Goal: Use online tool/utility: Utilize a website feature to perform a specific function

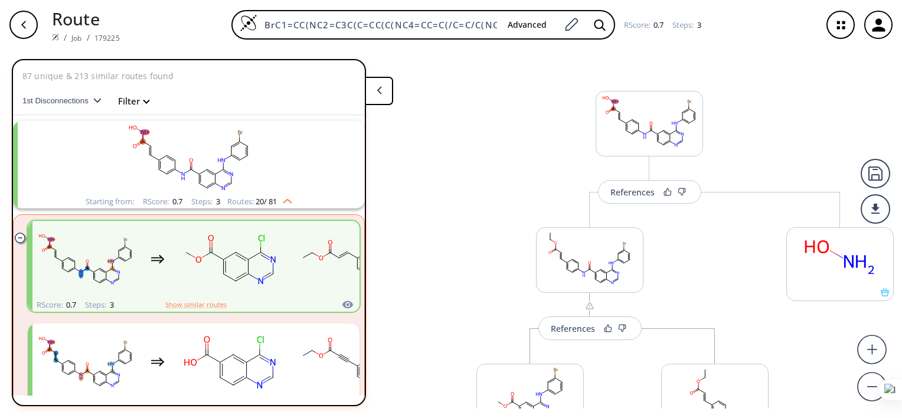
scroll to position [26, 0]
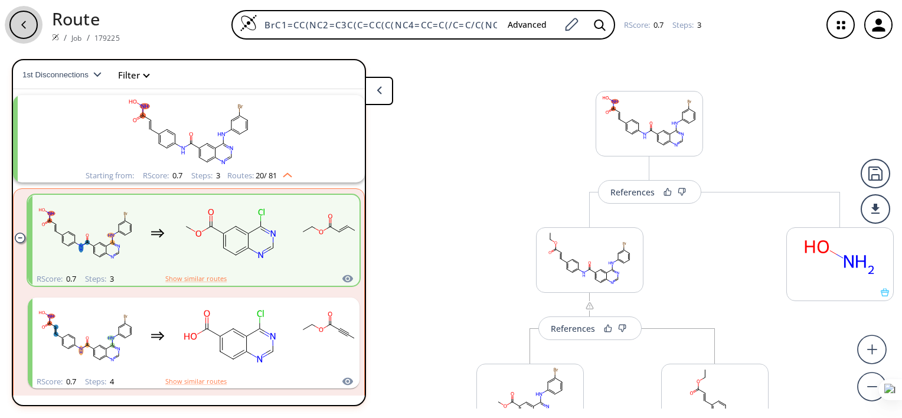
click at [17, 29] on div "button" at bounding box center [23, 25] width 28 height 28
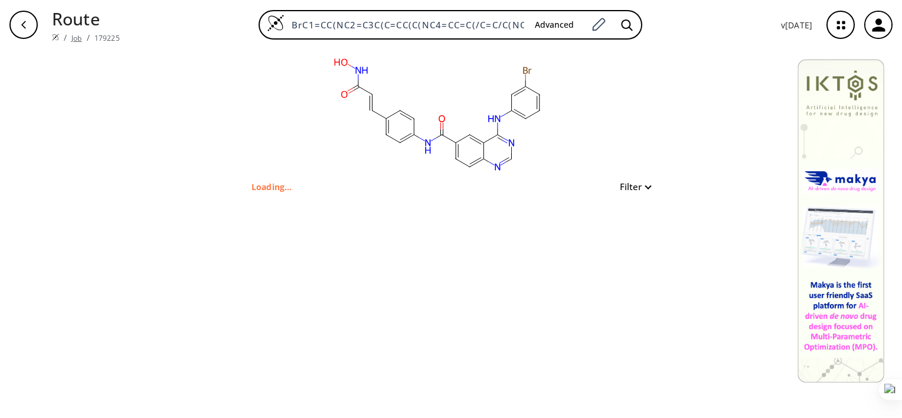
click at [74, 38] on link "Job" at bounding box center [76, 38] width 10 height 10
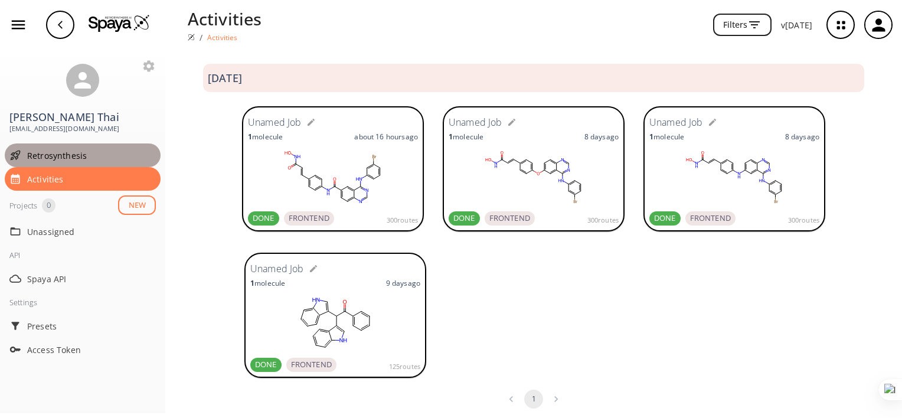
click at [97, 159] on span "Retrosynthesis" at bounding box center [91, 155] width 129 height 12
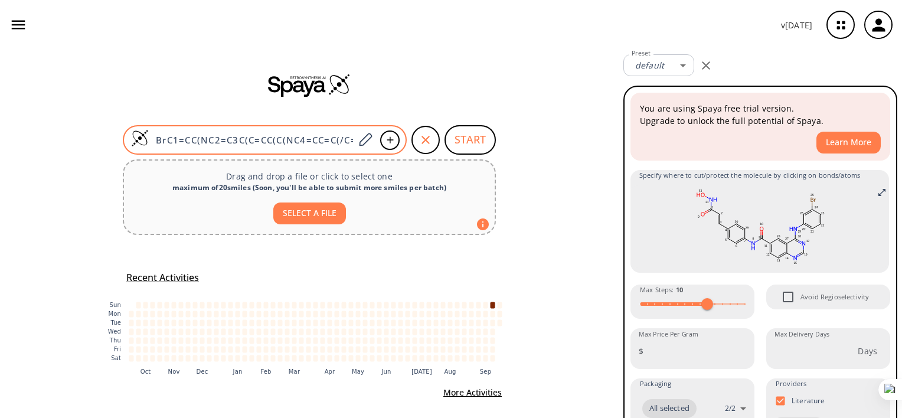
click at [340, 138] on input "BrC1=CC(NC2=C3C(C=CC(C(NC4=CC=C(/C=C/C(NO)=O)C=C4)=O)=C3)=NC=N2)=CC=C1" at bounding box center [252, 140] width 206 height 12
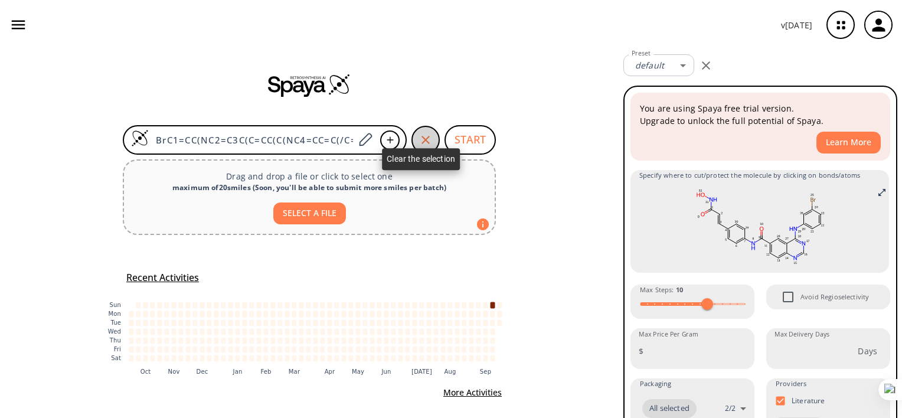
click at [422, 137] on icon "button" at bounding box center [426, 140] width 8 height 8
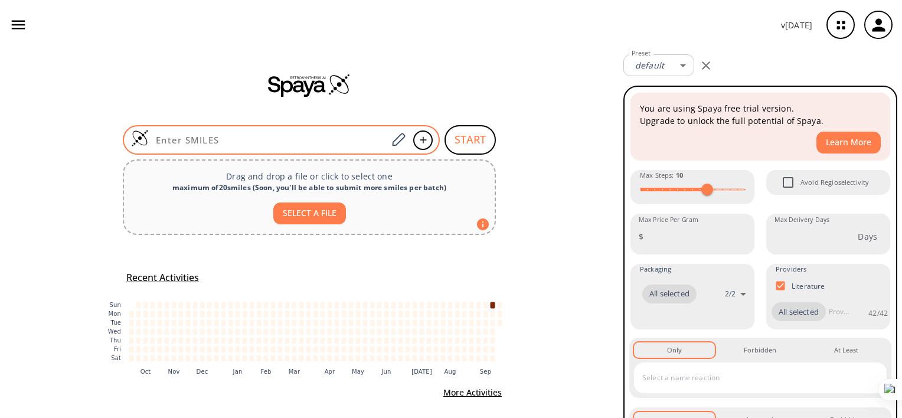
click at [295, 145] on input at bounding box center [268, 140] width 239 height 12
paste input "O=C(NO)/C=C/C1=CC=C(C(C2=CNC3=CC=C(Br)C=C23)C4=CNC5=CC=C(Br)C=C54)C=C1"
type input "O=C(NO)/C=C/C1=CC=C(C(C2=CNC3=CC=C(Br)C=C23)C4=CNC5=CC=C(Br)C=C54)C=C1"
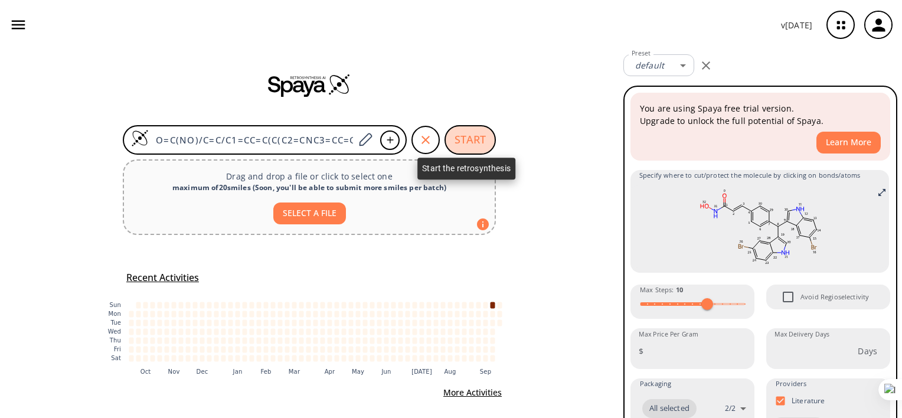
click at [463, 136] on button "START" at bounding box center [470, 140] width 51 height 30
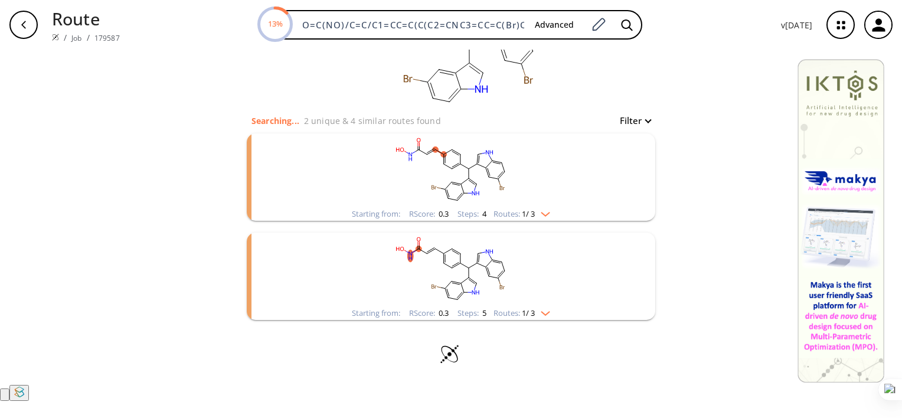
scroll to position [33, 0]
click at [466, 181] on ellipse "clusters" at bounding box center [469, 178] width 6 height 6
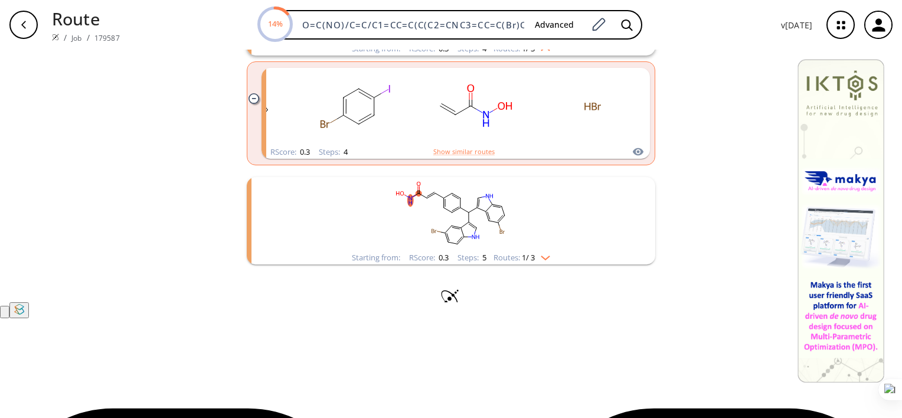
scroll to position [143, 0]
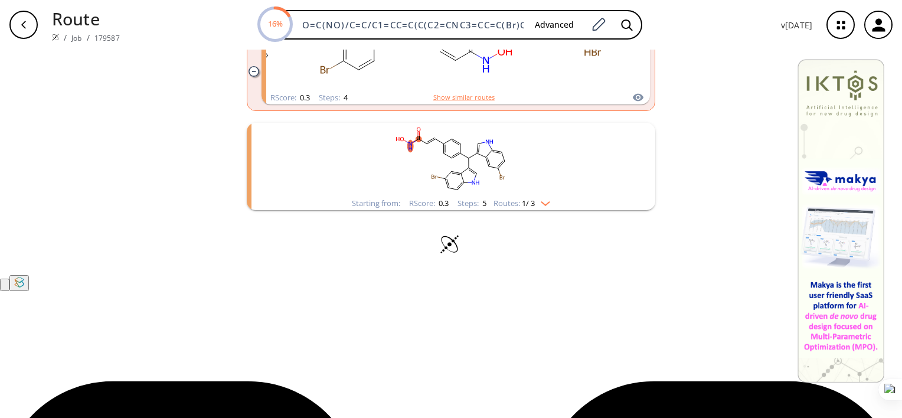
click at [486, 197] on rect "clusters" at bounding box center [451, 160] width 307 height 74
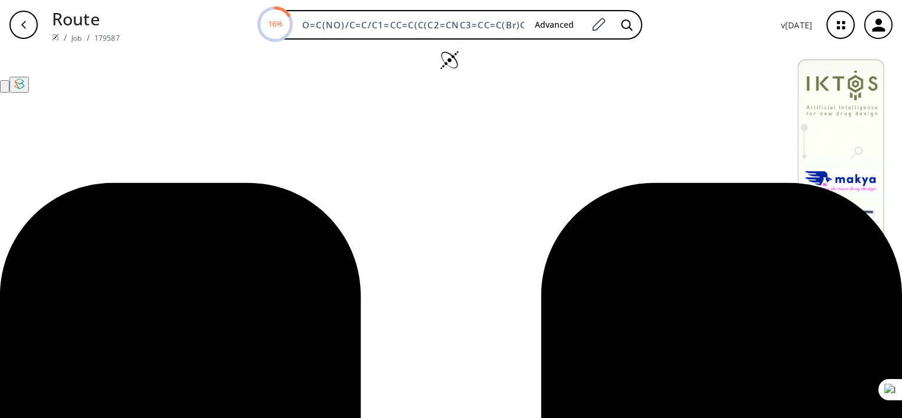
scroll to position [355, 0]
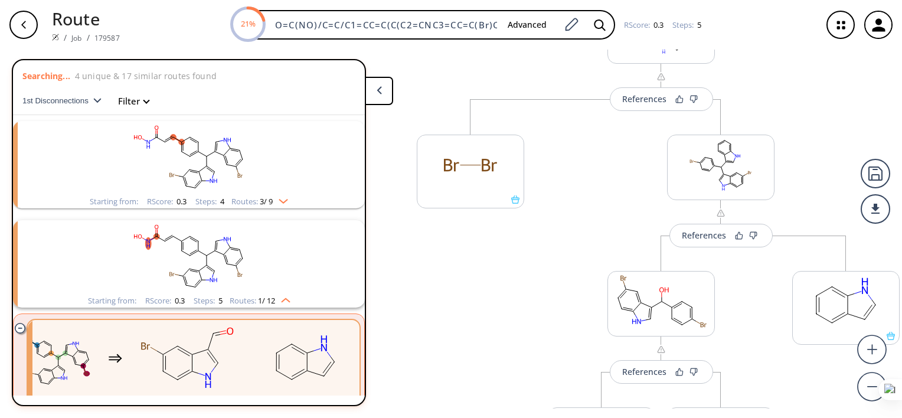
scroll to position [94, 0]
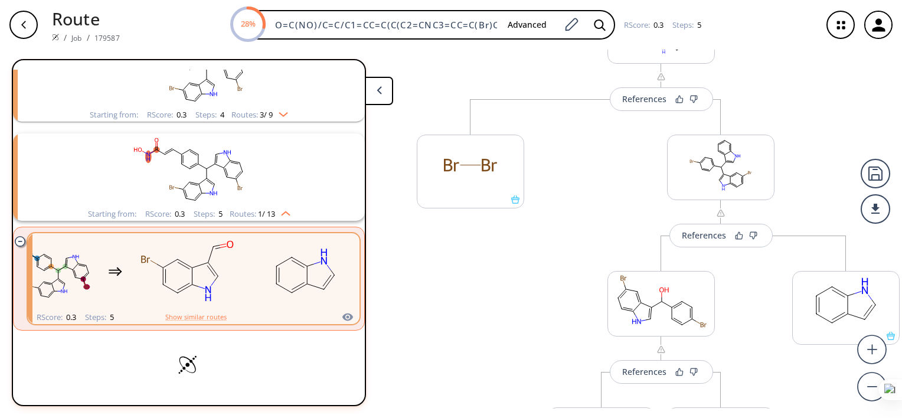
drag, startPoint x: 365, startPoint y: 156, endPoint x: 364, endPoint y: 182, distance: 26.0
click at [364, 182] on div "Searching... 4 unique & 18 similar routes found 1st Disconnections Filter clear…" at bounding box center [189, 232] width 354 height 347
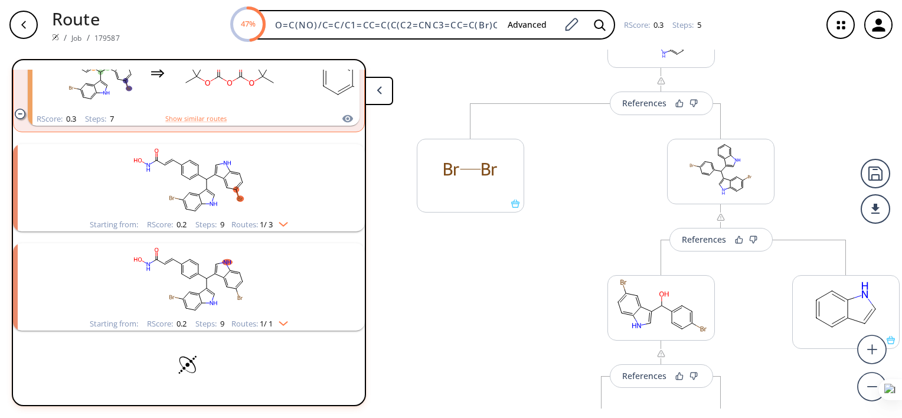
scroll to position [352, 0]
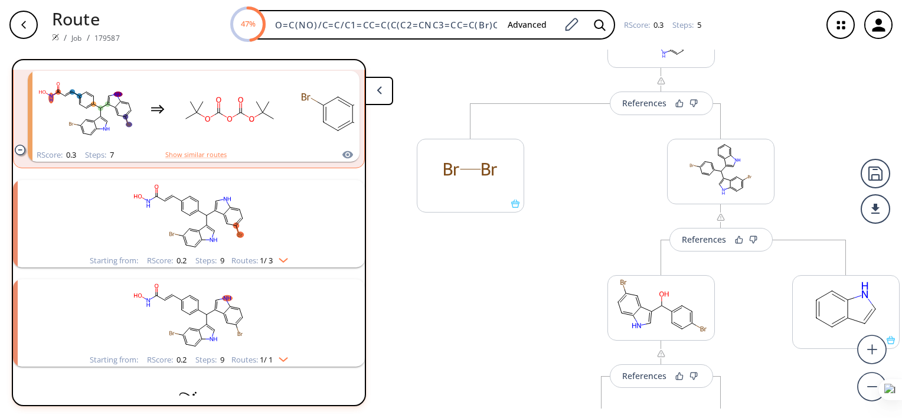
click at [290, 208] on rect "clusters" at bounding box center [188, 217] width 307 height 74
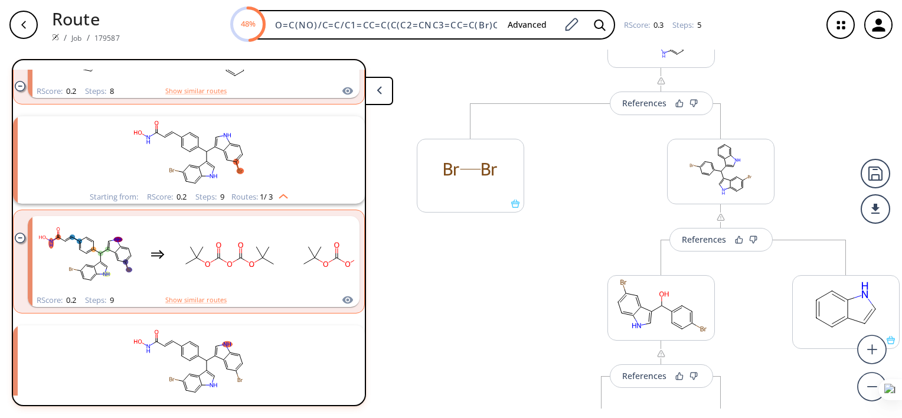
scroll to position [815, 0]
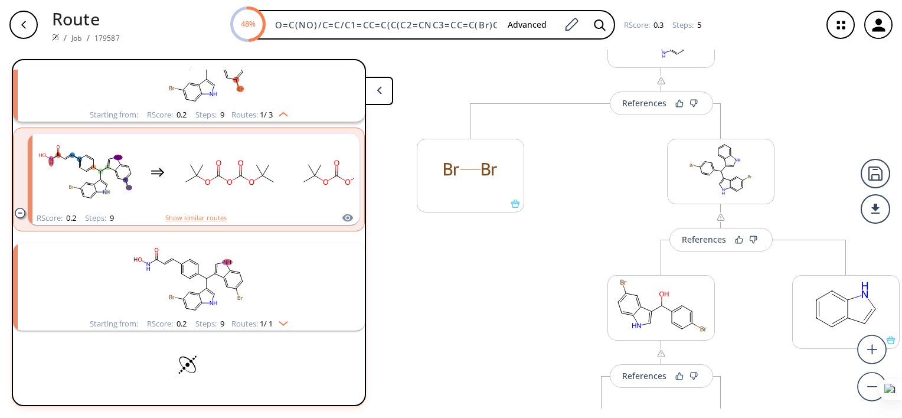
click at [324, 293] on rect "clusters" at bounding box center [188, 280] width 307 height 74
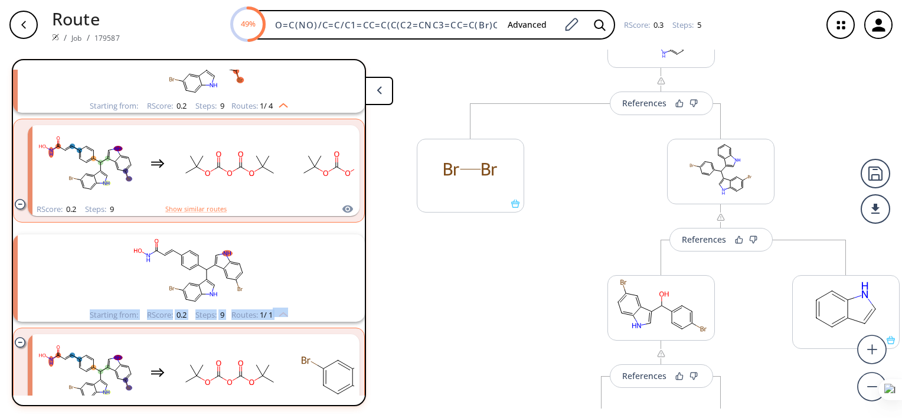
drag, startPoint x: 366, startPoint y: 309, endPoint x: 370, endPoint y: 357, distance: 47.4
click at [370, 357] on div "Searching... 11 unique & 49 similar routes found 1st Disconnections Filter clea…" at bounding box center [202, 232] width 381 height 347
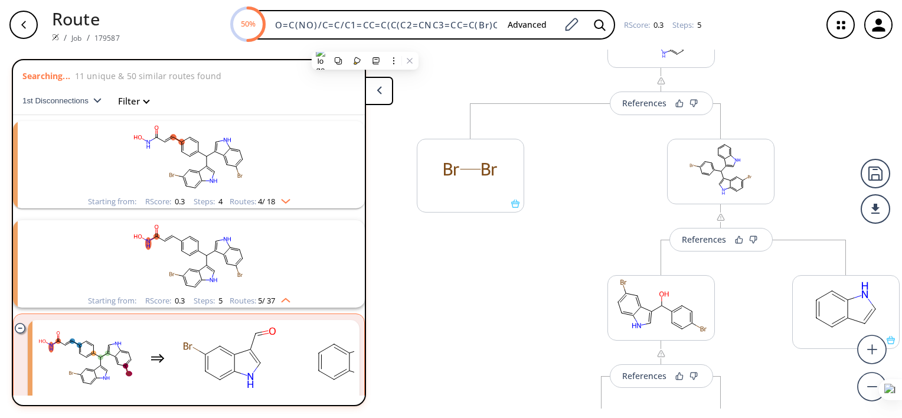
scroll to position [368, 0]
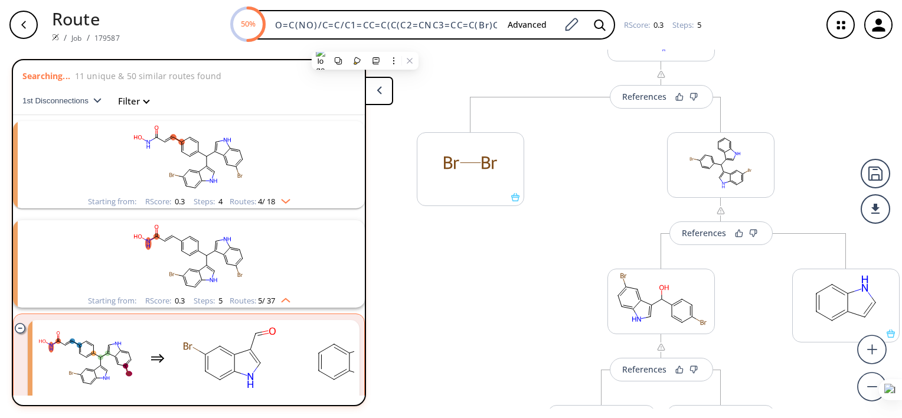
click at [275, 256] on rect "clusters" at bounding box center [188, 257] width 307 height 74
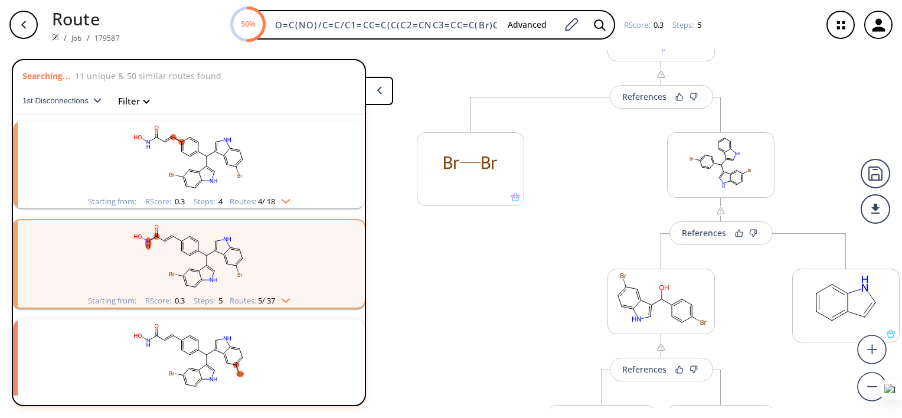
click at [275, 256] on rect "clusters" at bounding box center [188, 257] width 307 height 74
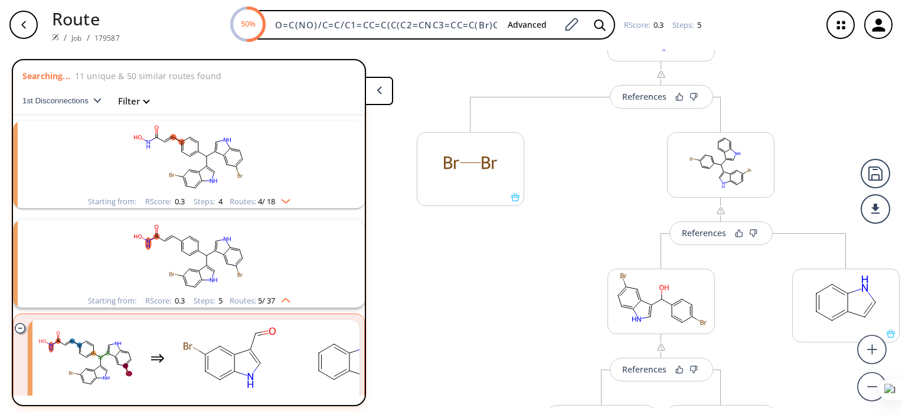
click at [240, 152] on icon "clusters" at bounding box center [241, 154] width 3 height 9
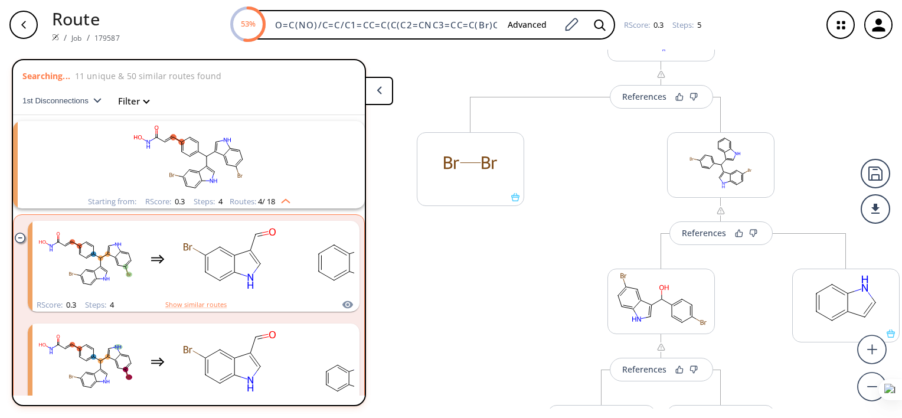
scroll to position [366, 0]
